Goal: Task Accomplishment & Management: Complete application form

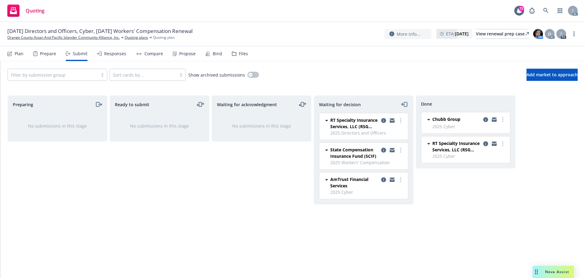
click at [107, 58] on div "Responses" at bounding box center [111, 53] width 29 height 15
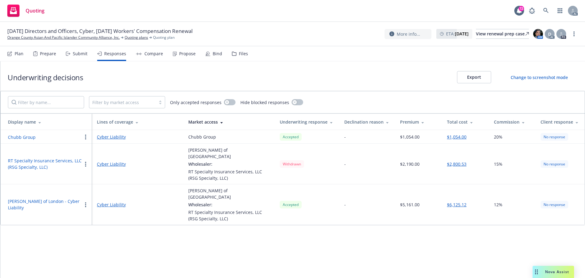
click at [191, 54] on div "Propose" at bounding box center [187, 53] width 16 height 5
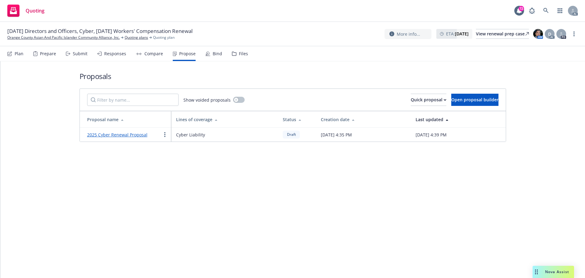
click at [129, 136] on link "2025 Cyber Renewal Proposal" at bounding box center [117, 135] width 60 height 6
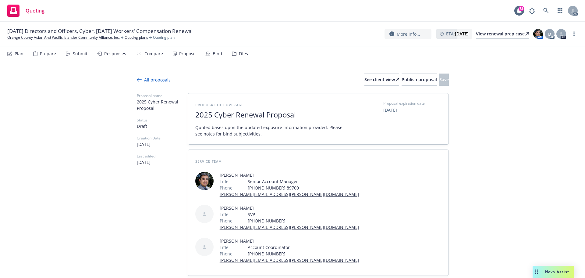
click at [104, 54] on div "Responses" at bounding box center [115, 53] width 22 height 5
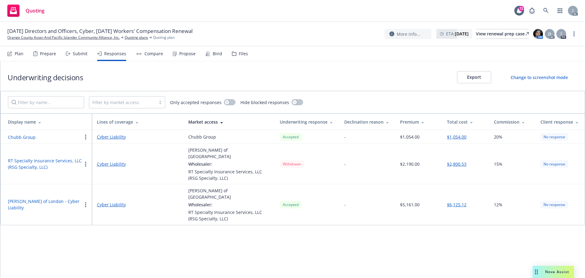
click at [268, 245] on div "Underwriting decisions Export Change to screenshot mode Filter by market access…" at bounding box center [292, 169] width 585 height 216
click at [182, 57] on div "Propose" at bounding box center [184, 53] width 23 height 15
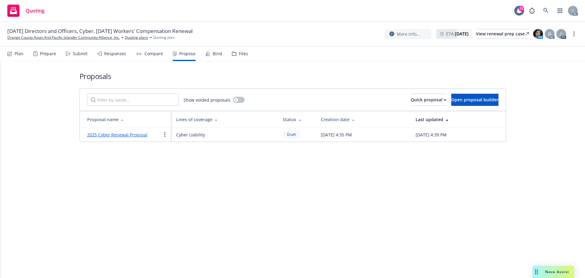
click at [117, 135] on link "2025 Cyber Renewal Proposal" at bounding box center [117, 135] width 60 height 6
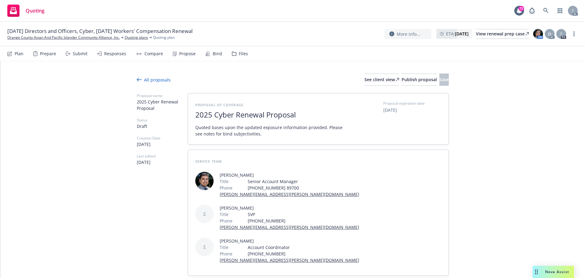
click at [107, 56] on div "Responses" at bounding box center [111, 53] width 29 height 15
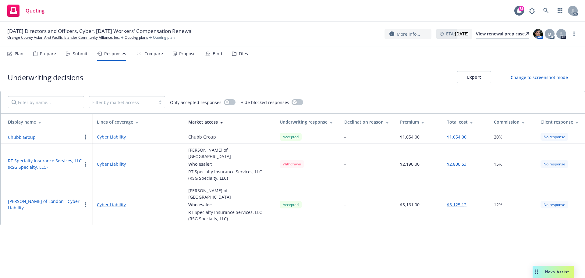
click at [221, 242] on div "Underwriting decisions Export Change to screenshot mode Filter by market access…" at bounding box center [292, 169] width 585 height 216
click at [253, 238] on div "Underwriting decisions Export Change to screenshot mode Filter by market access…" at bounding box center [292, 169] width 585 height 216
click at [179, 57] on div "Propose" at bounding box center [184, 53] width 23 height 15
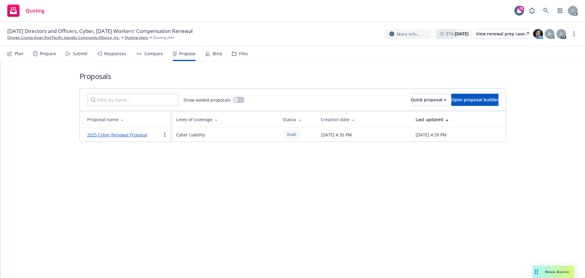
click at [109, 53] on div "Responses" at bounding box center [115, 53] width 22 height 5
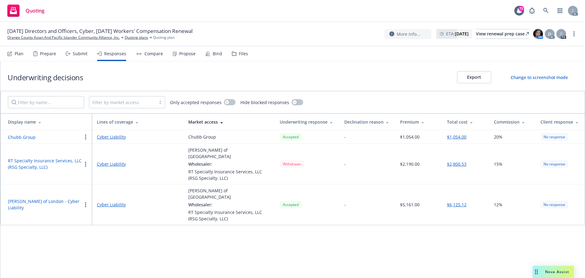
click at [48, 56] on div "Prepare" at bounding box center [48, 53] width 16 height 5
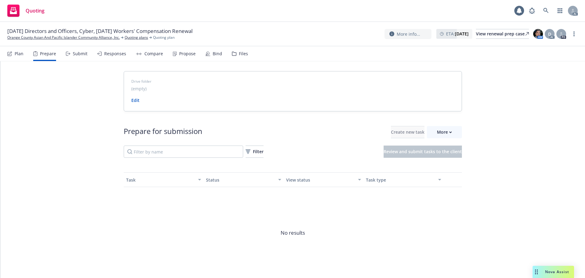
click at [77, 57] on div "Submit" at bounding box center [77, 53] width 22 height 15
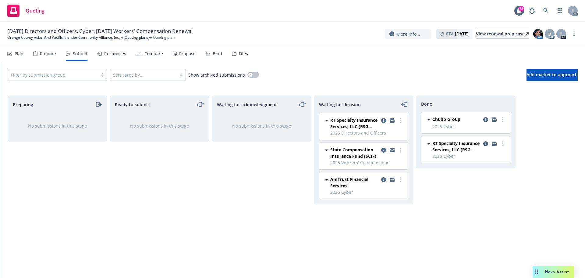
click at [382, 150] on icon "copy logging email" at bounding box center [383, 150] width 5 height 5
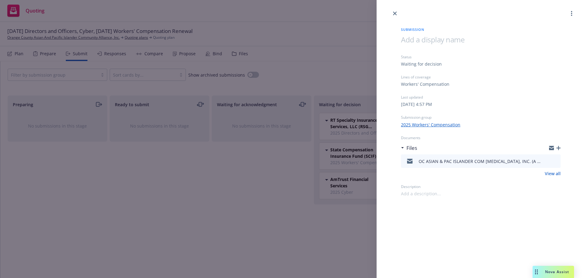
click at [434, 124] on link "2025 Workers' Compensation" at bounding box center [430, 124] width 59 height 6
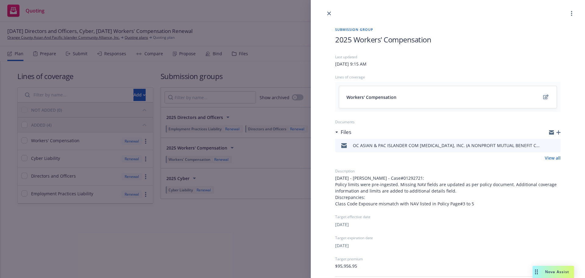
click at [544, 99] on icon "edit" at bounding box center [546, 97] width 5 height 5
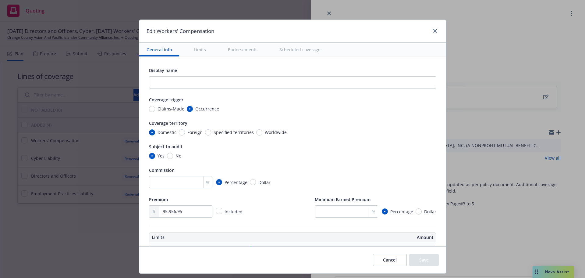
click at [291, 52] on button "Scheduled coverages" at bounding box center [301, 50] width 58 height 14
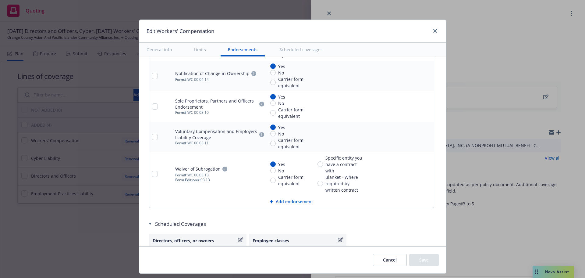
type textarea "x"
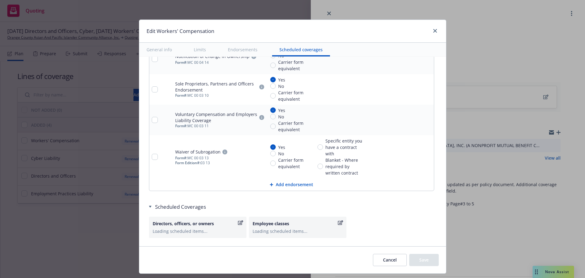
scroll to position [720, 0]
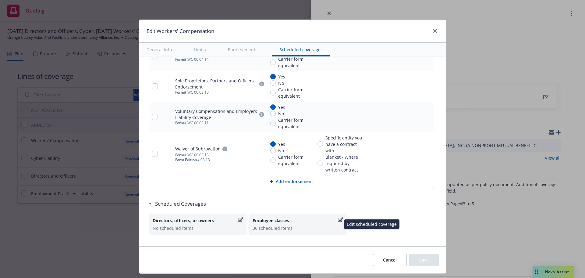
click at [338, 220] on icon "button" at bounding box center [340, 219] width 5 height 5
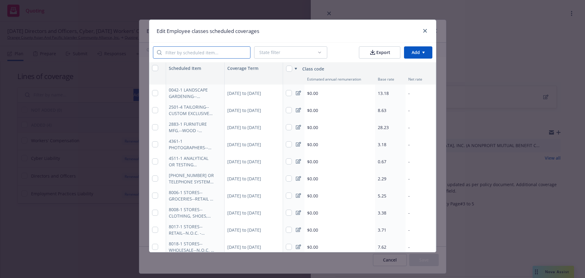
click at [202, 52] on input "search" at bounding box center [206, 53] width 88 height 12
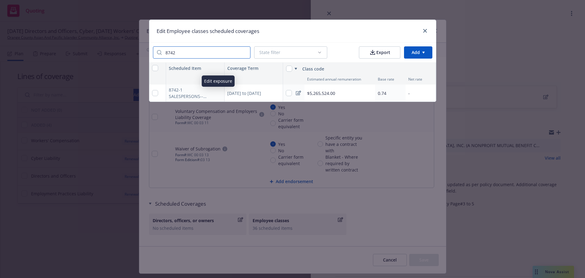
type input "8742"
click at [216, 92] on button "button" at bounding box center [218, 92] width 7 height 7
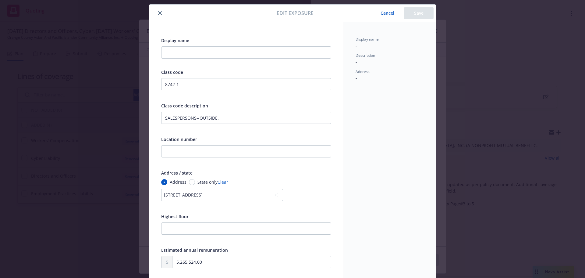
scroll to position [0, 0]
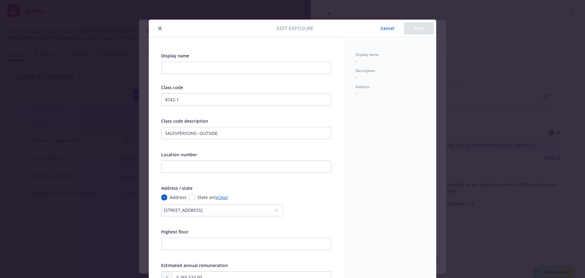
click at [159, 27] on icon "close" at bounding box center [160, 29] width 4 height 4
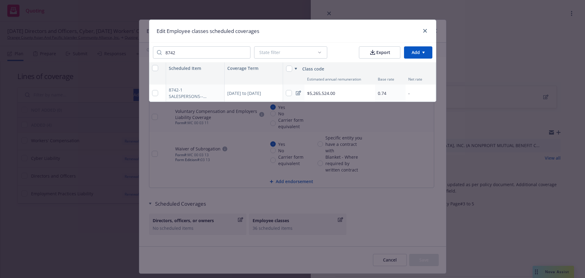
click at [417, 51] on html "Quoting 72 AC [DATE] Directors and Officers, Cyber, [DATE] Workers' Compensatio…" at bounding box center [292, 139] width 585 height 278
click at [413, 67] on div "Add scheduled items" at bounding box center [406, 66] width 53 height 10
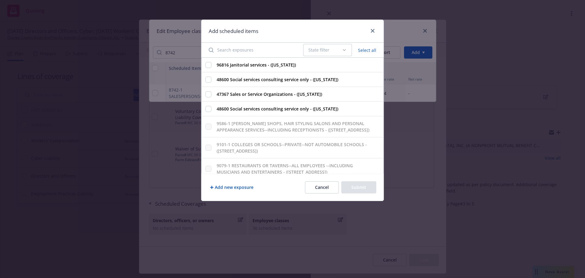
click at [241, 49] on input "Search exposures" at bounding box center [252, 50] width 95 height 12
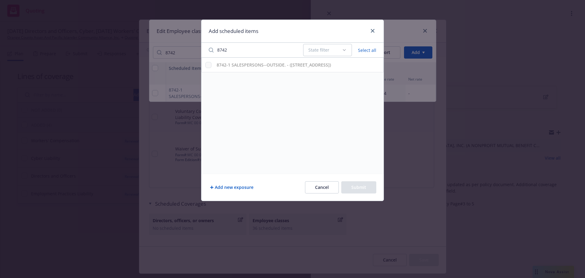
type input "8742"
click at [372, 31] on icon "close" at bounding box center [373, 31] width 4 height 4
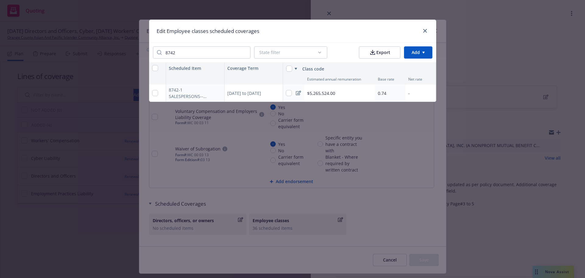
click at [298, 94] on icon at bounding box center [298, 93] width 5 height 5
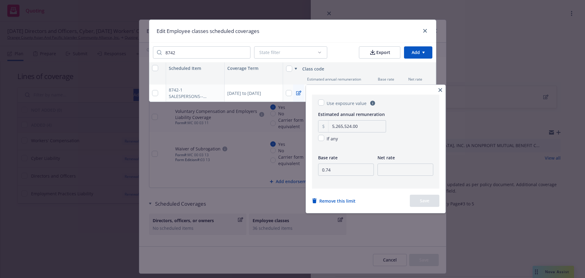
click at [442, 90] on icon "button" at bounding box center [441, 90] width 4 height 4
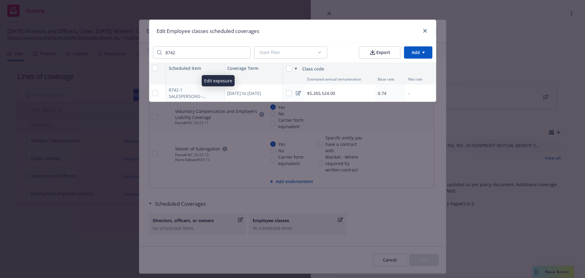
click at [220, 95] on icon "button" at bounding box center [218, 93] width 4 height 4
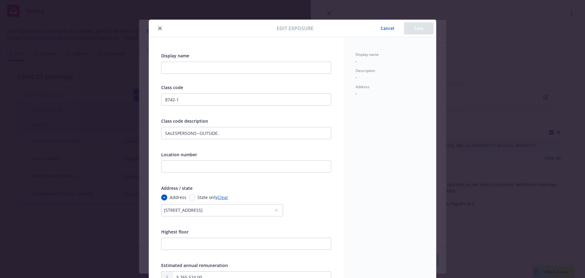
click at [158, 28] on icon "close" at bounding box center [160, 29] width 4 height 4
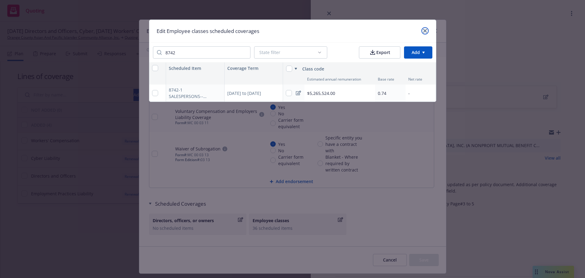
click at [426, 30] on icon "close" at bounding box center [426, 31] width 4 height 4
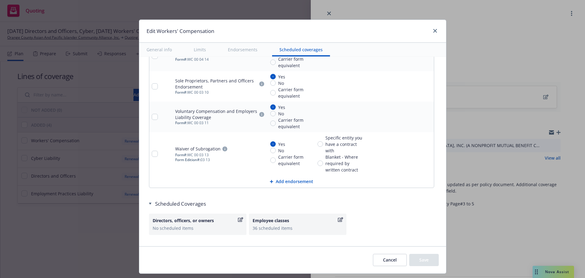
scroll to position [731, 0]
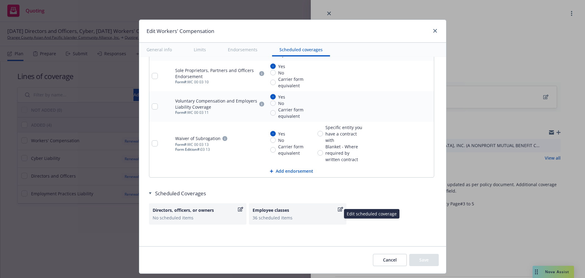
click at [338, 211] on icon "button" at bounding box center [340, 209] width 5 height 5
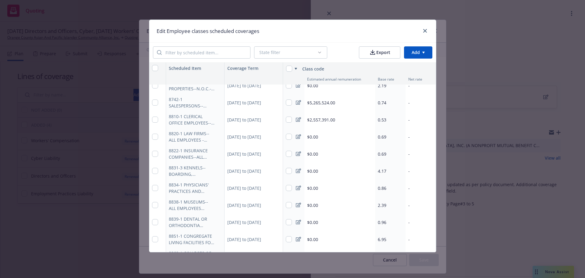
scroll to position [244, 0]
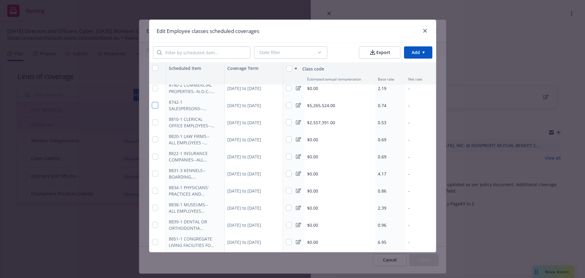
click at [153, 107] on input "checkbox" at bounding box center [155, 105] width 6 height 6
checkbox input "true"
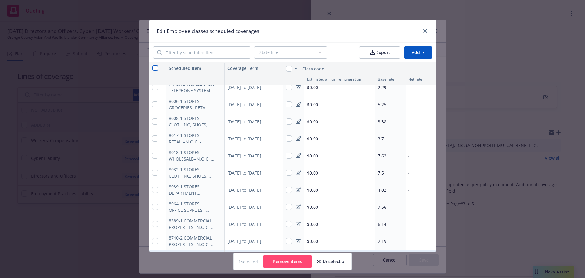
scroll to position [91, 0]
click at [421, 54] on html "Quoting 72 AC [DATE] Directors and Officers, Cyber, [DATE] Workers' Compensatio…" at bounding box center [292, 139] width 585 height 278
click at [417, 68] on div "Add scheduled items" at bounding box center [408, 66] width 53 height 10
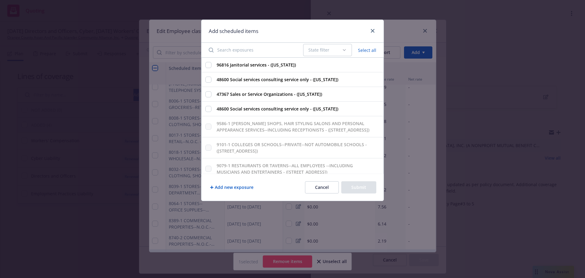
click at [257, 50] on input "Search exposures" at bounding box center [252, 50] width 95 height 12
type input "87"
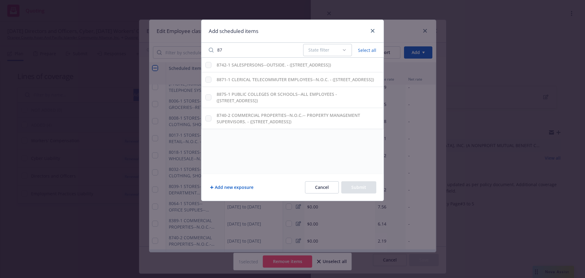
click at [297, 52] on input "87" at bounding box center [252, 50] width 95 height 12
drag, startPoint x: 296, startPoint y: 52, endPoint x: 294, endPoint y: 50, distance: 3.1
click at [295, 52] on input "87" at bounding box center [252, 50] width 95 height 12
click at [294, 50] on input "87" at bounding box center [252, 50] width 95 height 12
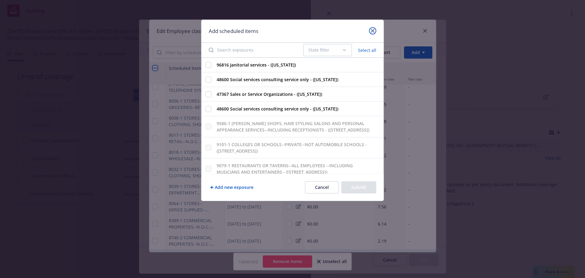
click at [373, 29] on icon "close" at bounding box center [373, 31] width 4 height 4
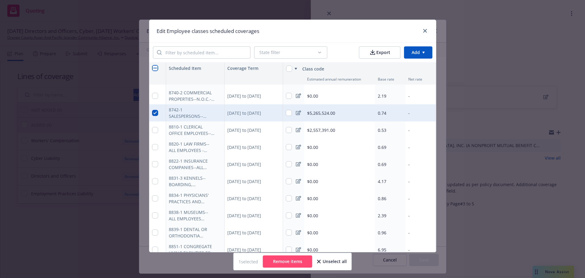
scroll to position [274, 0]
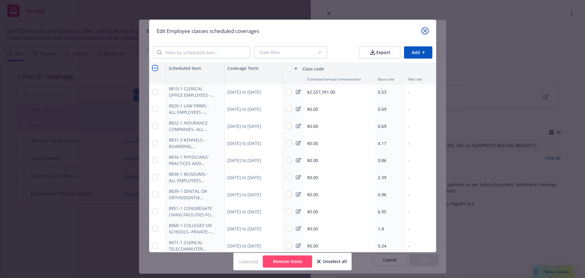
click at [429, 29] on link "close" at bounding box center [425, 30] width 7 height 7
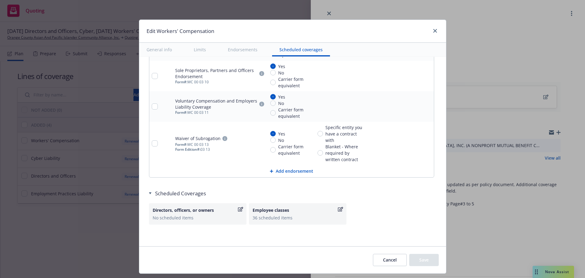
click at [386, 210] on div "Directors, officers, or owners No scheduled items Employee classes 36 scheduled…" at bounding box center [293, 213] width 288 height 21
click at [338, 210] on icon "button" at bounding box center [340, 209] width 5 height 5
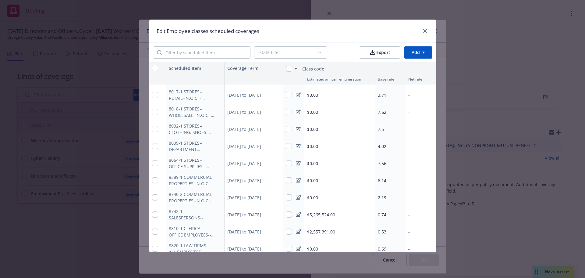
scroll to position [86, 0]
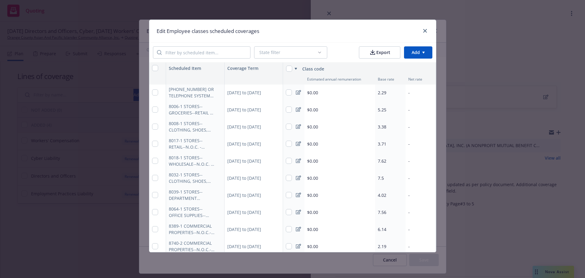
click at [421, 51] on html "Quoting 72 AC [DATE] Directors and Officers, Cyber, [DATE] Workers' Compensatio…" at bounding box center [292, 139] width 585 height 278
click at [411, 68] on div "Add scheduled items" at bounding box center [408, 66] width 53 height 10
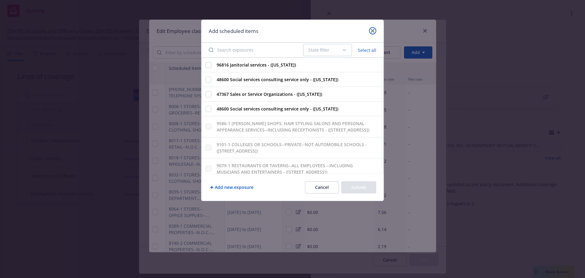
click at [375, 29] on link "close" at bounding box center [372, 30] width 7 height 7
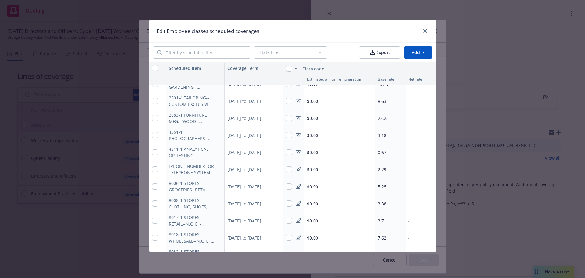
scroll to position [0, 0]
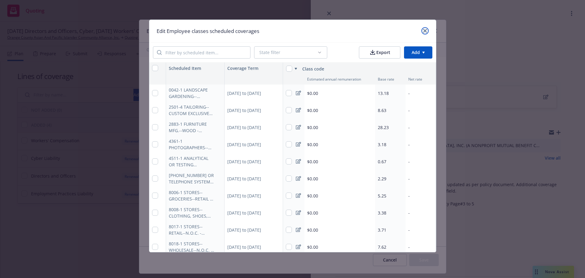
click at [425, 29] on link "close" at bounding box center [425, 30] width 7 height 7
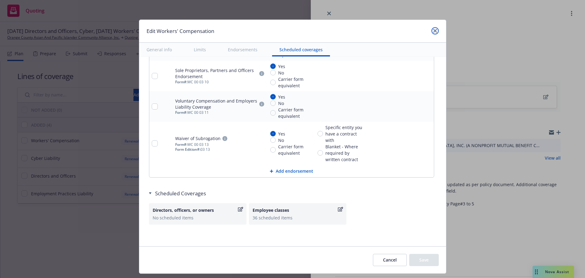
click at [434, 31] on icon "close" at bounding box center [436, 31] width 4 height 4
